Goal: Task Accomplishment & Management: Complete application form

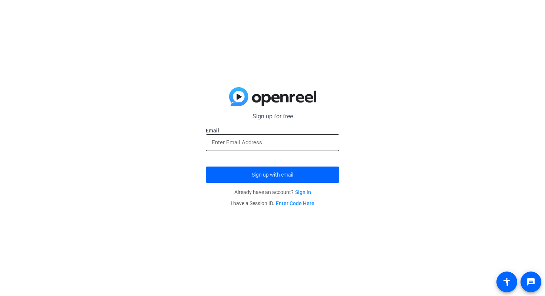
click at [236, 149] on div at bounding box center [273, 142] width 122 height 17
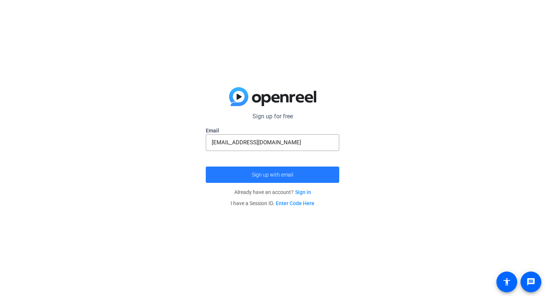
click at [268, 175] on span "Sign up with email" at bounding box center [273, 175] width 42 height 0
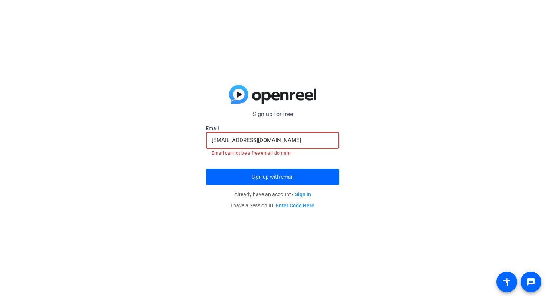
click at [217, 138] on input "[EMAIL_ADDRESS][DOMAIN_NAME]" at bounding box center [273, 140] width 122 height 9
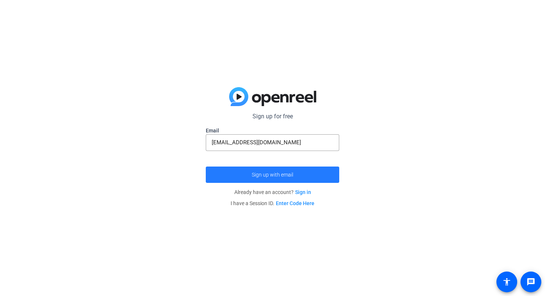
click at [268, 179] on span "submit" at bounding box center [272, 175] width 133 height 18
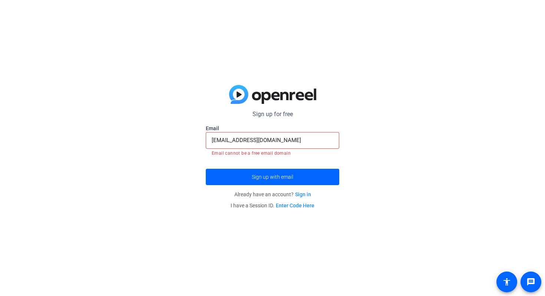
click at [277, 143] on input "[EMAIL_ADDRESS][DOMAIN_NAME]" at bounding box center [273, 140] width 122 height 9
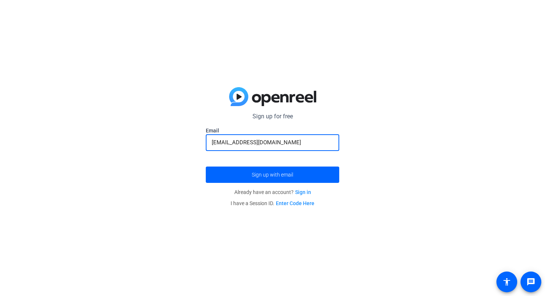
type input "[EMAIL_ADDRESS][DOMAIN_NAME]"
click at [206, 166] on button "Sign up with email" at bounding box center [272, 174] width 133 height 16
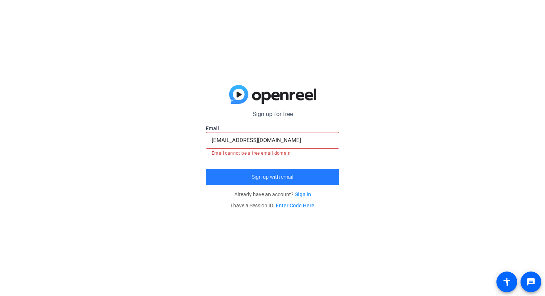
click at [214, 181] on span "submit" at bounding box center [272, 177] width 133 height 18
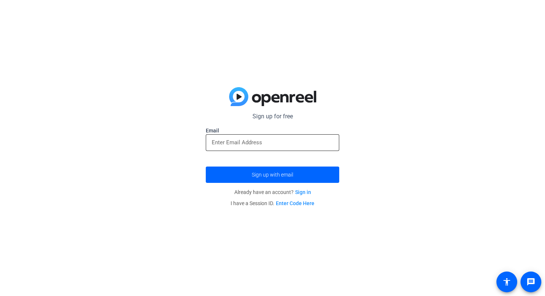
click at [237, 136] on div at bounding box center [273, 142] width 122 height 17
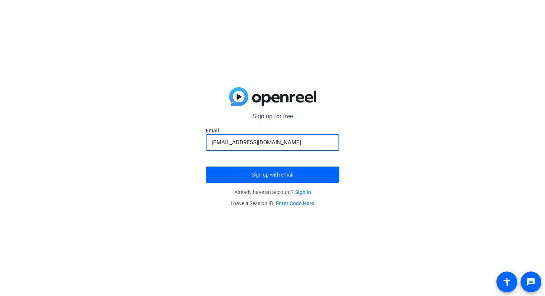
type input "[EMAIL_ADDRESS][DOMAIN_NAME]"
click at [206, 166] on button "Sign up with email" at bounding box center [272, 174] width 133 height 16
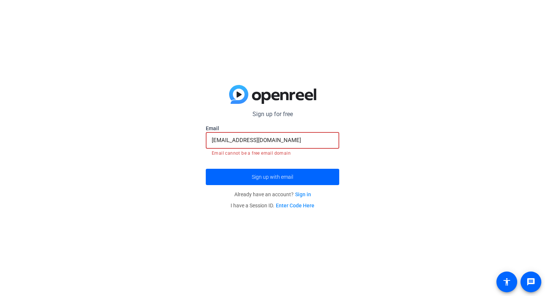
click at [218, 166] on form "Sign up for free Email weulecm@gmail.com Email cannot be a free email domain Si…" at bounding box center [272, 147] width 133 height 75
